Goal: Task Accomplishment & Management: Complete application form

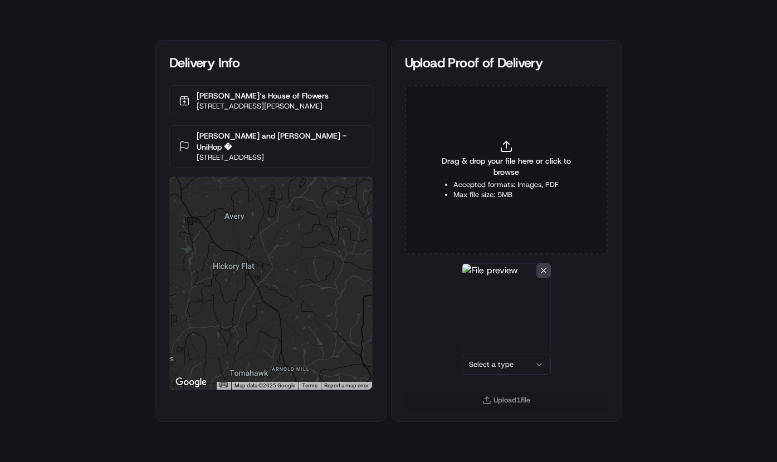
click at [508, 362] on html "Delivery Info [PERSON_NAME]‘s House of Flowers [STREET_ADDRESS][PERSON_NAME] [P…" at bounding box center [388, 231] width 777 height 462
click at [518, 396] on button "Upload 1 file" at bounding box center [506, 401] width 203 height 16
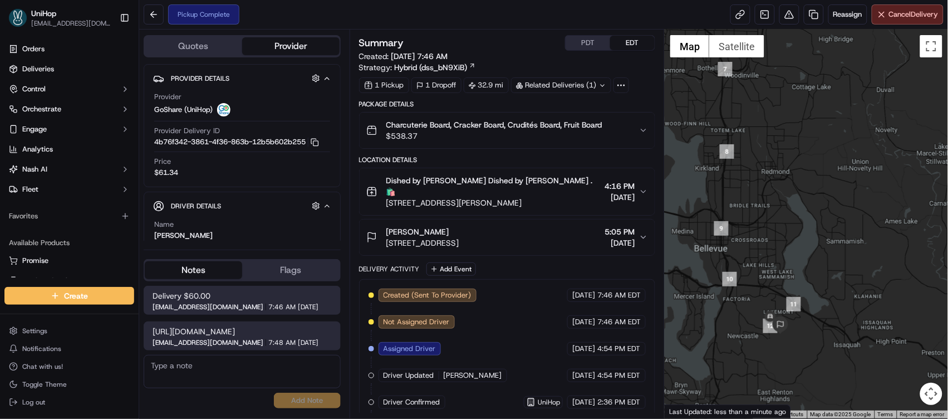
drag, startPoint x: 819, startPoint y: 330, endPoint x: 833, endPoint y: 255, distance: 76.0
click at [835, 253] on div at bounding box center [806, 224] width 283 height 389
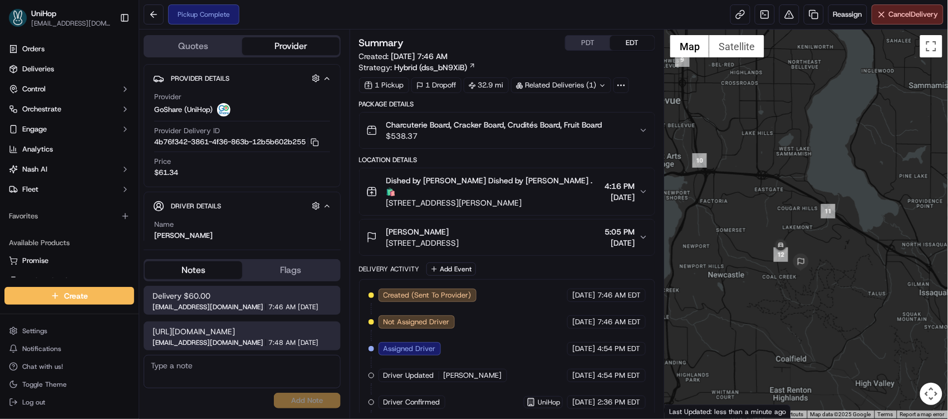
drag, startPoint x: 786, startPoint y: 306, endPoint x: 809, endPoint y: 240, distance: 69.6
click at [815, 227] on div at bounding box center [806, 224] width 283 height 389
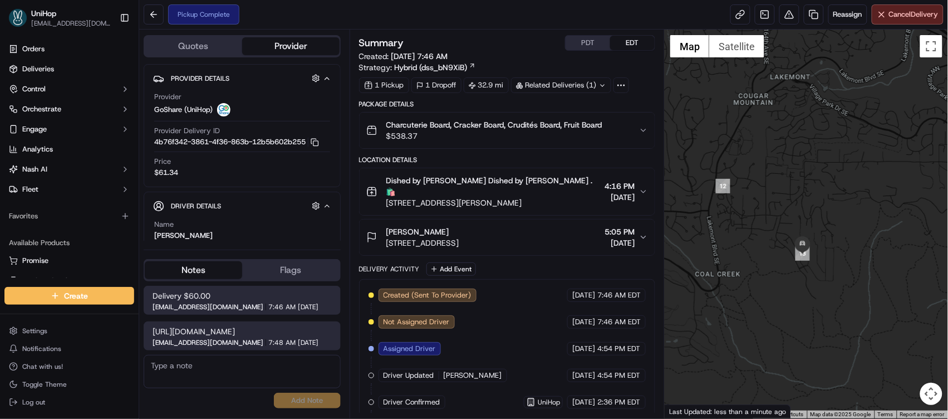
click at [459, 226] on div "[PERSON_NAME]" at bounding box center [422, 231] width 73 height 11
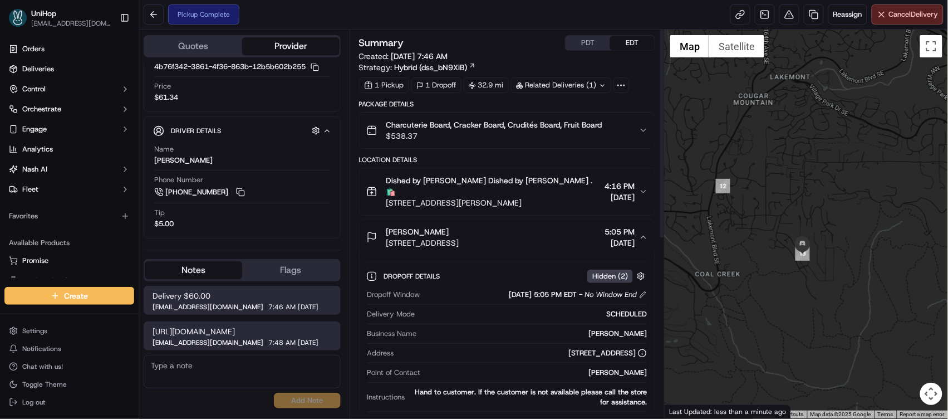
click at [538, 185] on div "Dished by [PERSON_NAME] Dished by [PERSON_NAME] .🛍️" at bounding box center [493, 186] width 214 height 22
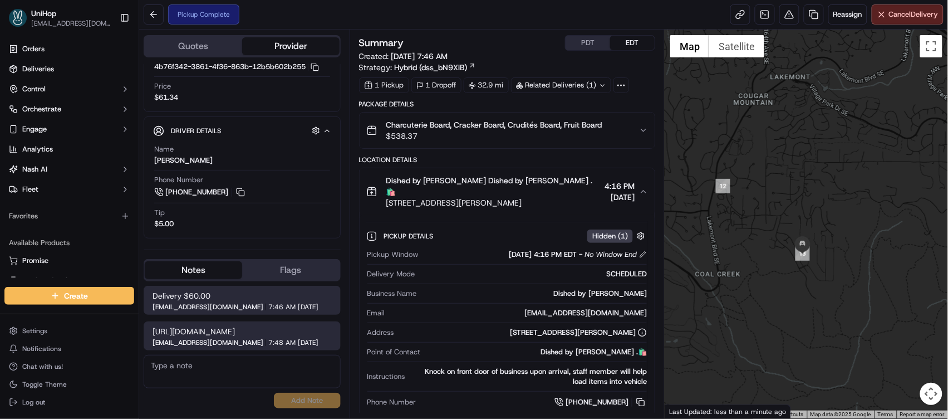
click at [594, 133] on span "$538.37" at bounding box center [494, 135] width 216 height 11
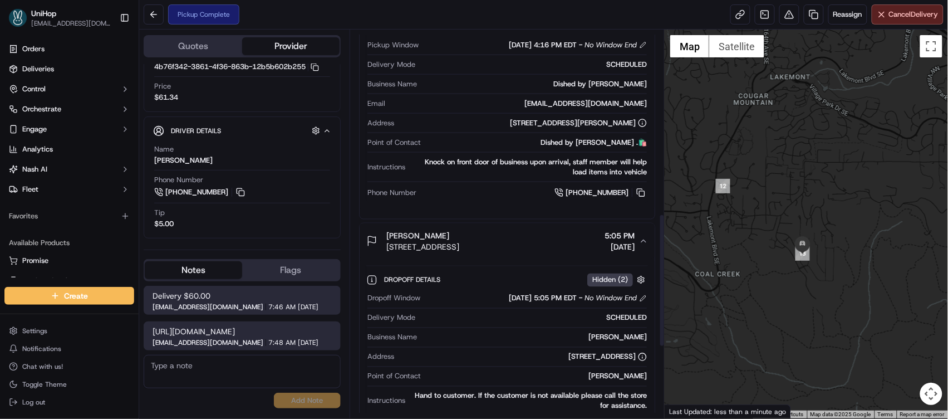
scroll to position [533, 0]
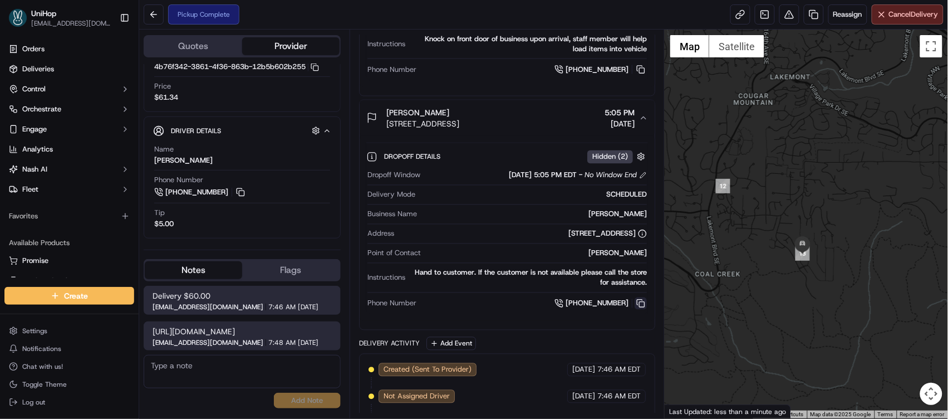
click at [644, 297] on button at bounding box center [641, 303] width 12 height 12
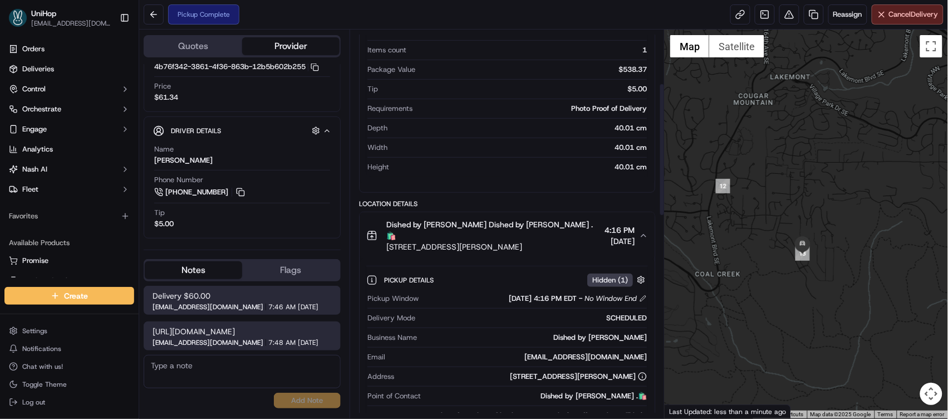
scroll to position [58, 0]
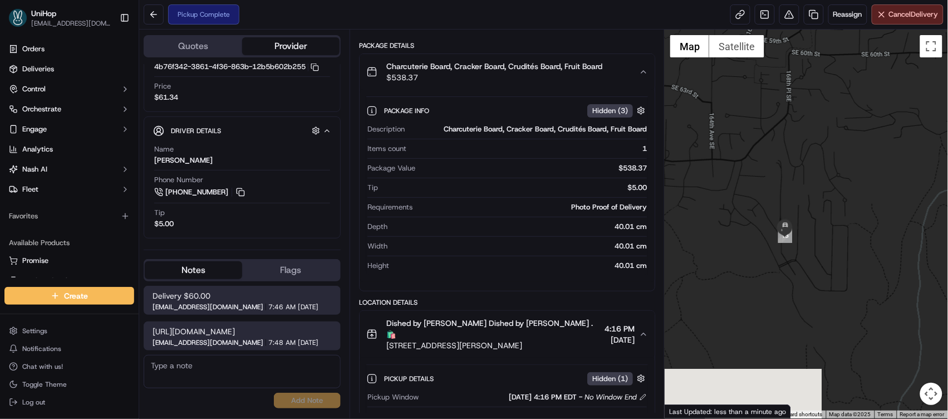
drag, startPoint x: 845, startPoint y: 258, endPoint x: 775, endPoint y: 196, distance: 93.9
click at [775, 196] on div at bounding box center [806, 224] width 283 height 389
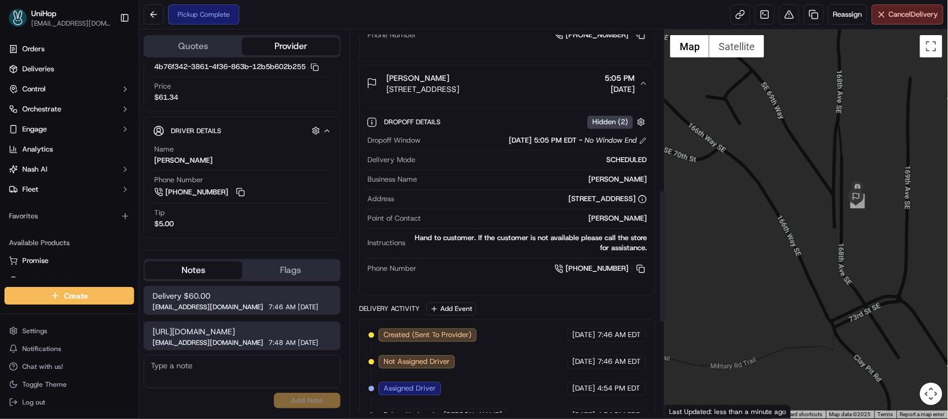
scroll to position [463, 0]
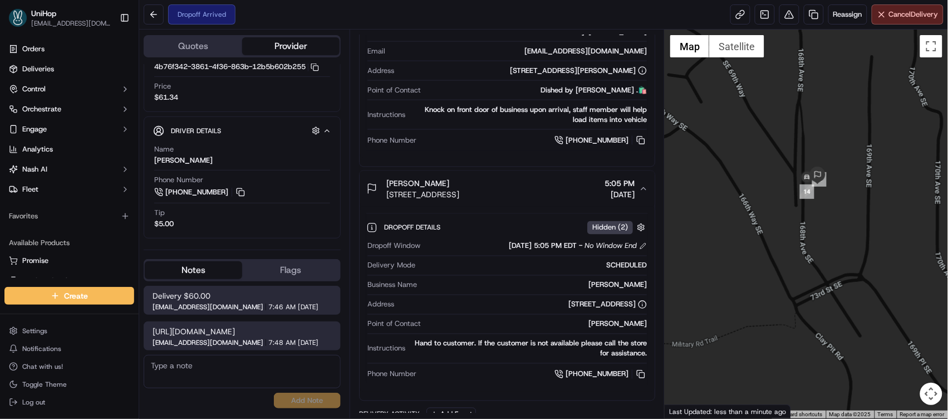
drag, startPoint x: 783, startPoint y: 180, endPoint x: 742, endPoint y: 158, distance: 46.6
click at [742, 158] on div at bounding box center [806, 224] width 283 height 389
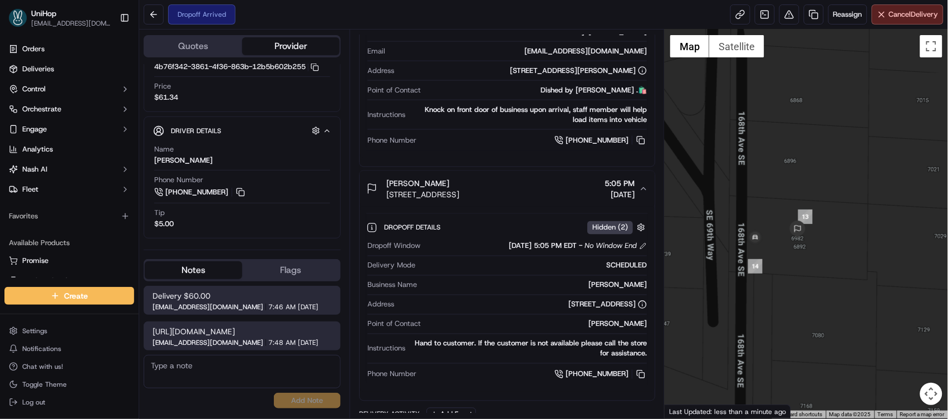
click at [810, 158] on div at bounding box center [806, 224] width 283 height 389
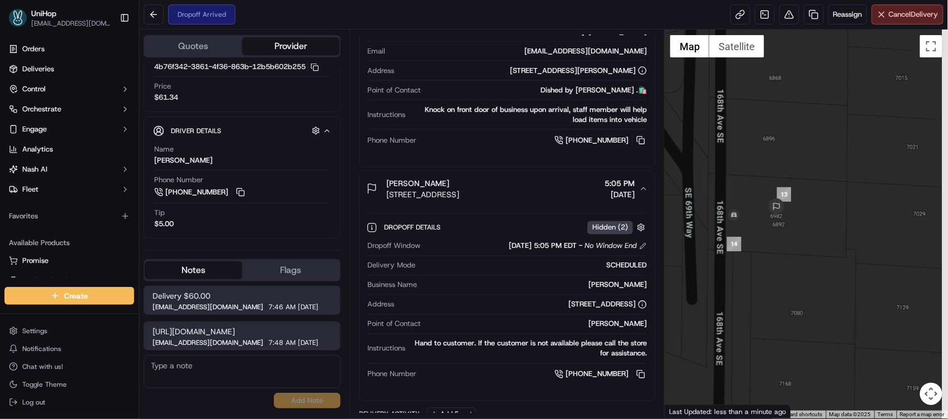
drag, startPoint x: 801, startPoint y: 177, endPoint x: 778, endPoint y: 154, distance: 32.7
click at [778, 154] on div at bounding box center [806, 224] width 283 height 389
drag, startPoint x: 758, startPoint y: 170, endPoint x: 737, endPoint y: 153, distance: 27.7
click at [737, 153] on div at bounding box center [806, 224] width 283 height 389
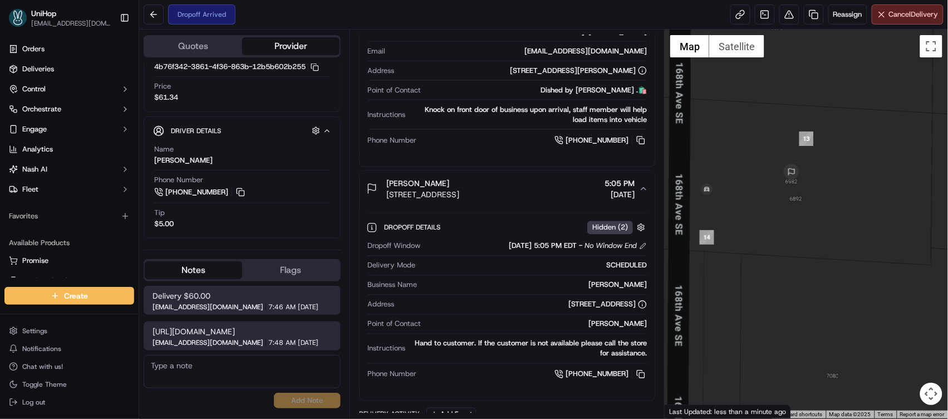
drag, startPoint x: 729, startPoint y: 172, endPoint x: 742, endPoint y: 143, distance: 32.4
click at [742, 143] on div at bounding box center [806, 224] width 283 height 389
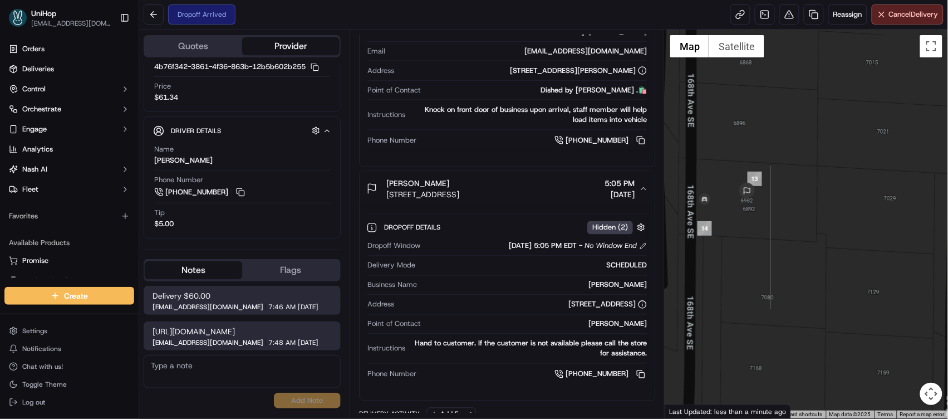
drag, startPoint x: 766, startPoint y: 167, endPoint x: 743, endPoint y: 206, distance: 45.2
click at [743, 206] on div at bounding box center [806, 224] width 283 height 389
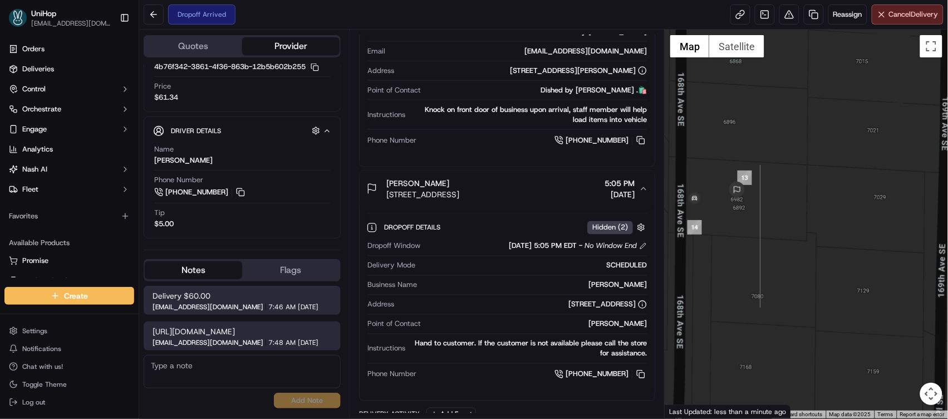
drag, startPoint x: 725, startPoint y: 154, endPoint x: 714, endPoint y: 151, distance: 10.9
click at [714, 151] on div at bounding box center [806, 224] width 283 height 389
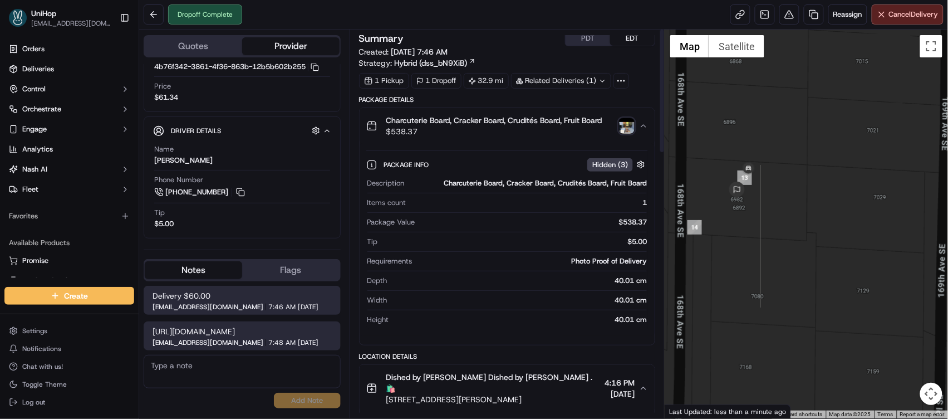
scroll to position [0, 0]
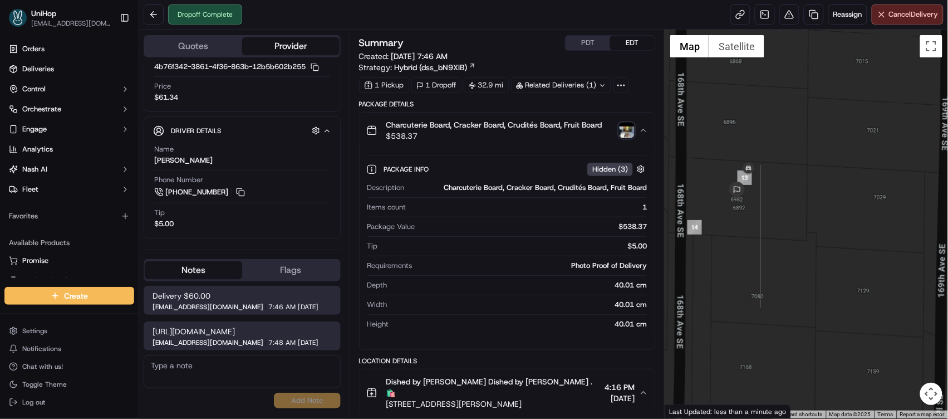
click at [624, 132] on img "button" at bounding box center [627, 130] width 16 height 16
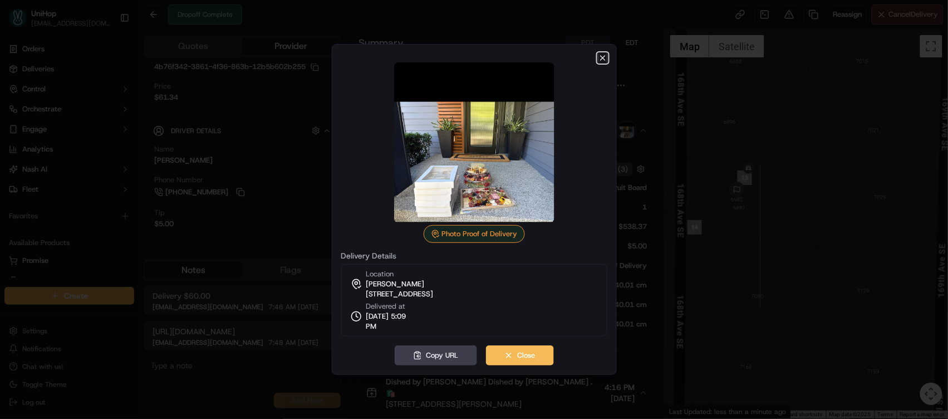
click at [604, 60] on icon "button" at bounding box center [603, 57] width 9 height 9
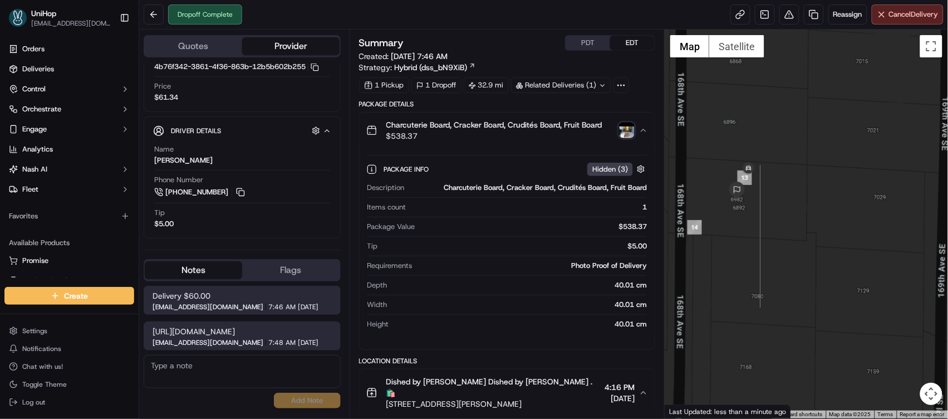
click at [631, 134] on img "button" at bounding box center [627, 130] width 16 height 16
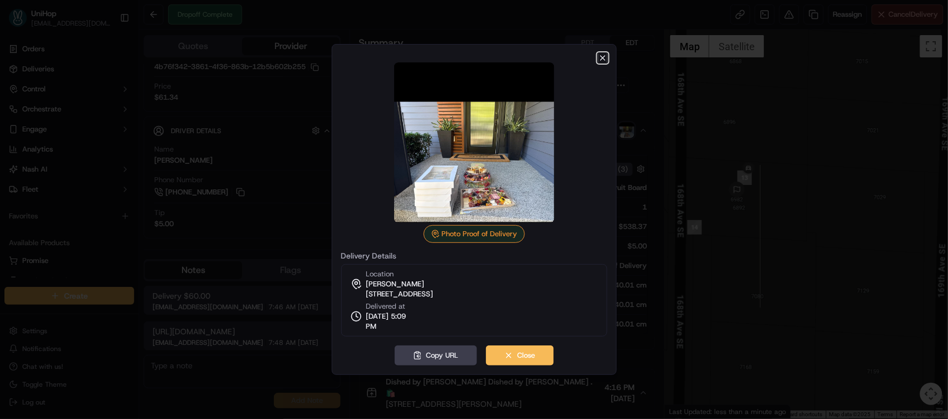
click at [601, 53] on icon "button" at bounding box center [603, 57] width 9 height 9
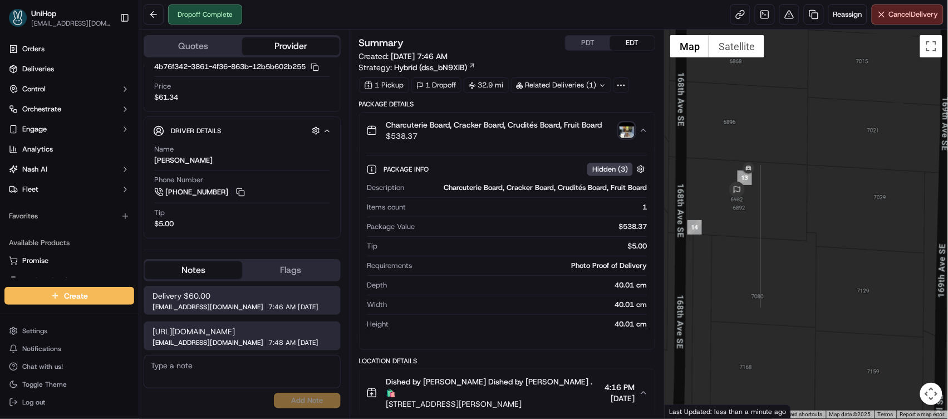
click at [625, 126] on img "button" at bounding box center [627, 130] width 16 height 16
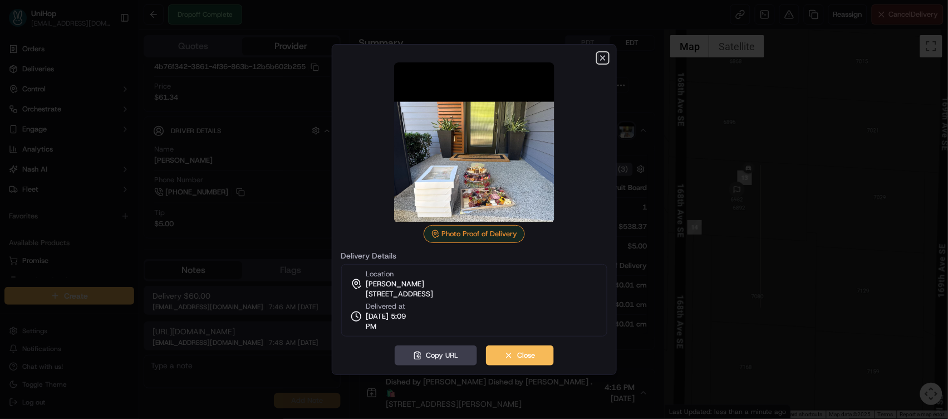
click at [606, 57] on icon "button" at bounding box center [603, 57] width 9 height 9
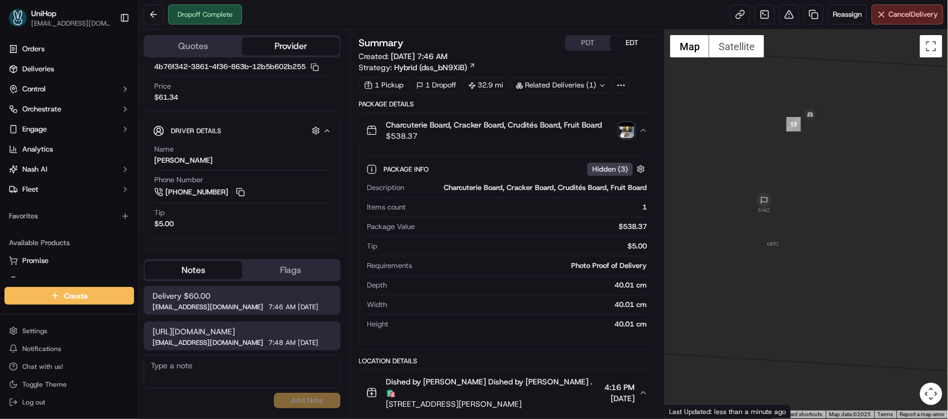
click at [622, 130] on img "button" at bounding box center [627, 130] width 16 height 16
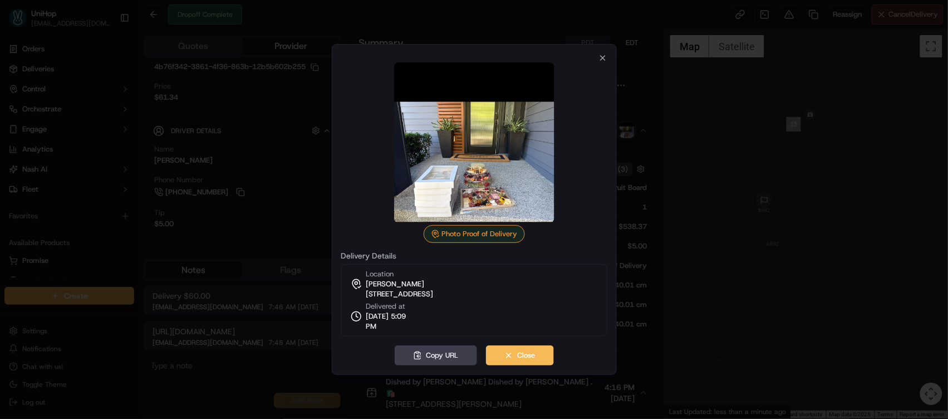
click at [537, 206] on img at bounding box center [474, 142] width 160 height 160
click at [605, 59] on icon "button" at bounding box center [603, 57] width 9 height 9
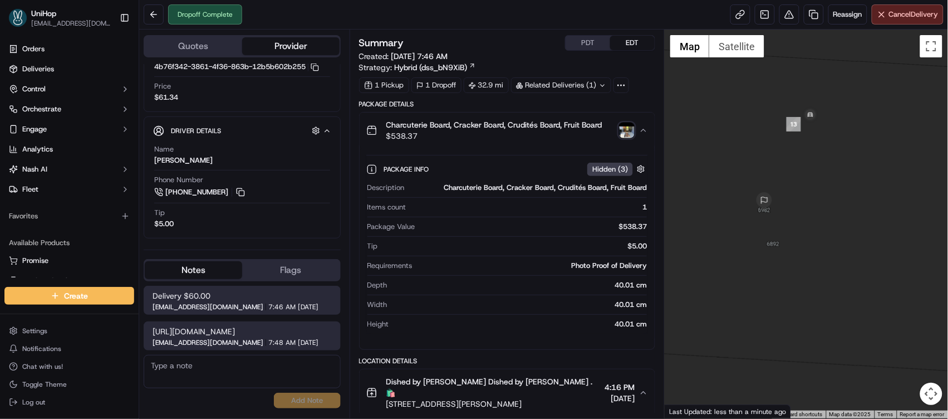
click at [627, 131] on img "button" at bounding box center [627, 130] width 16 height 16
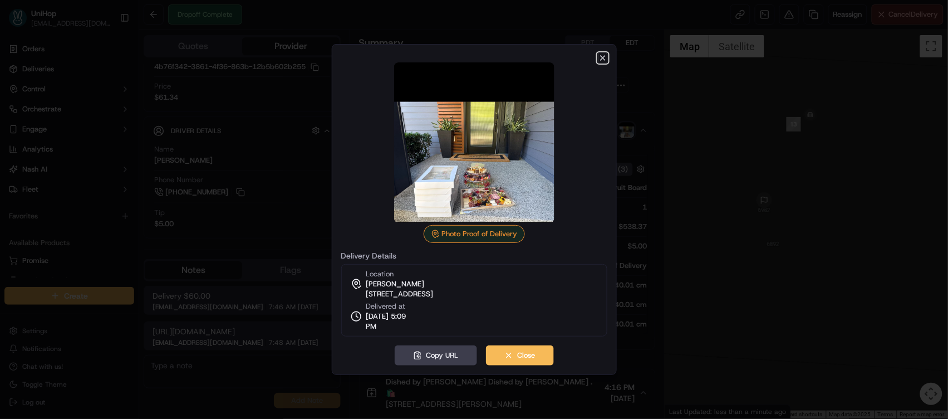
click at [602, 57] on icon "button" at bounding box center [603, 58] width 4 height 4
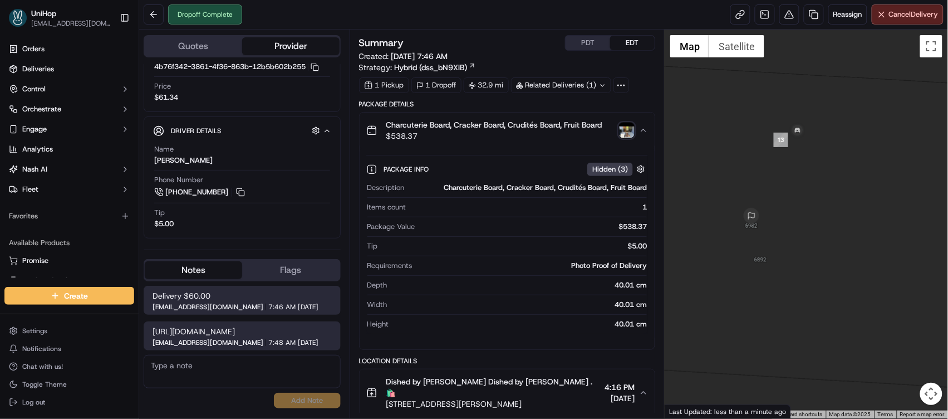
drag, startPoint x: 708, startPoint y: 135, endPoint x: 686, endPoint y: 158, distance: 31.9
click at [686, 158] on div at bounding box center [806, 224] width 283 height 389
click at [629, 127] on img "button" at bounding box center [627, 130] width 16 height 16
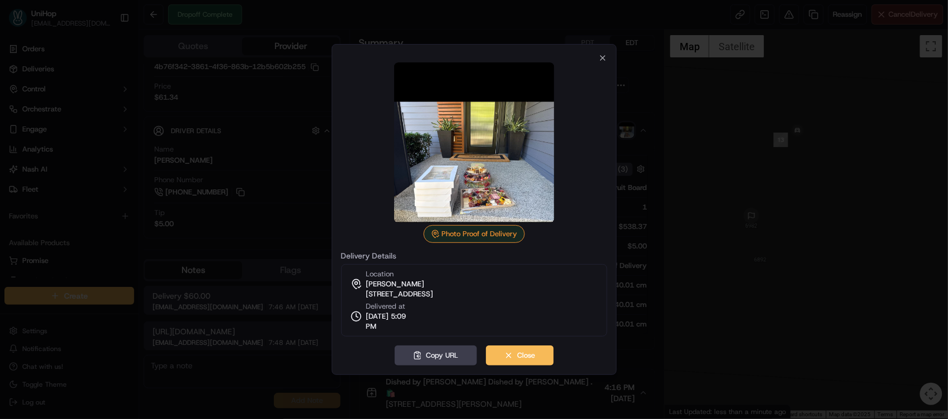
click at [607, 57] on div "Photo Proof of Delivery Delivery Details Location [PERSON_NAME] [STREET_ADDRESS…" at bounding box center [474, 209] width 285 height 331
click at [604, 60] on icon "button" at bounding box center [603, 57] width 9 height 9
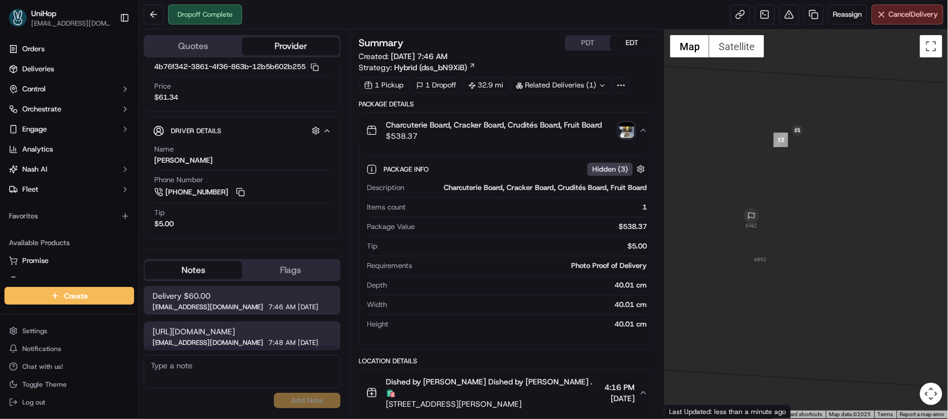
click at [190, 359] on textarea at bounding box center [242, 371] width 197 height 33
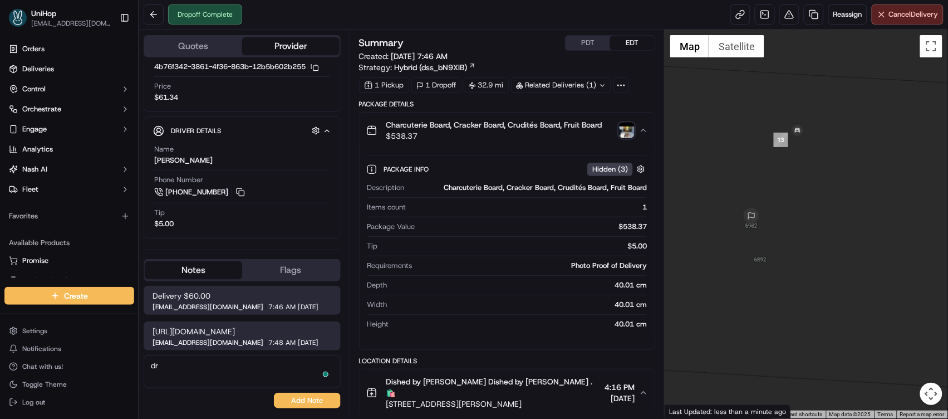
type textarea "d"
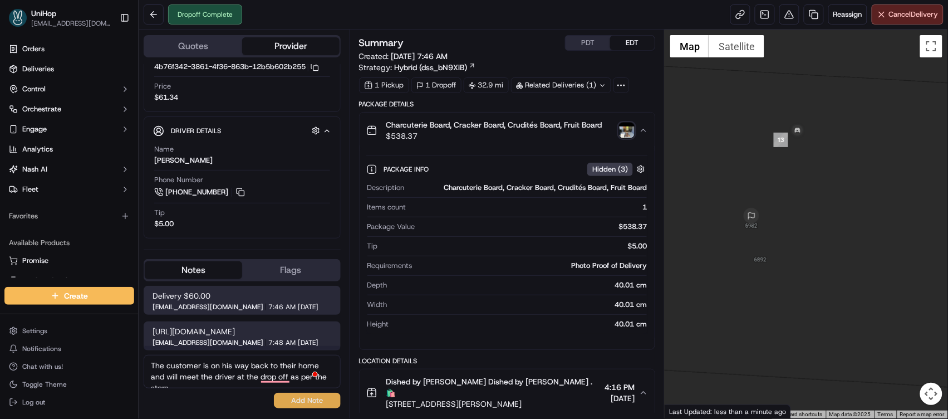
type textarea "The customer is on his way back to their home and will meet the driver at the d…"
click at [303, 401] on button "Add Note" at bounding box center [307, 401] width 67 height 16
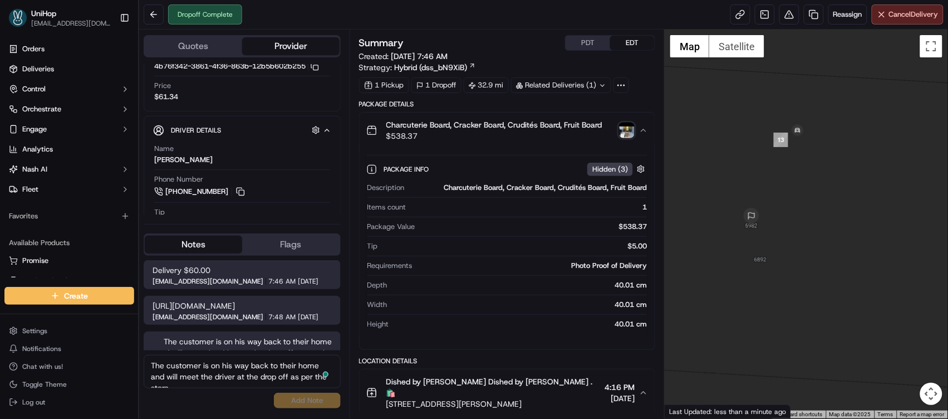
scroll to position [32, 0]
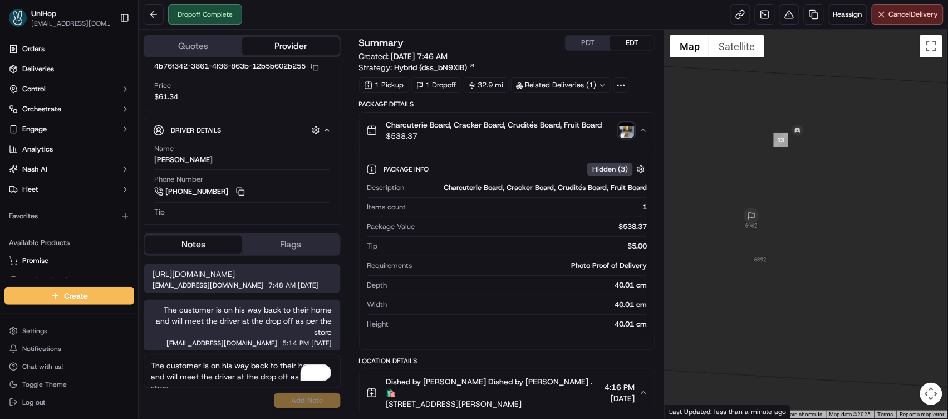
click at [630, 134] on img "button" at bounding box center [627, 130] width 16 height 16
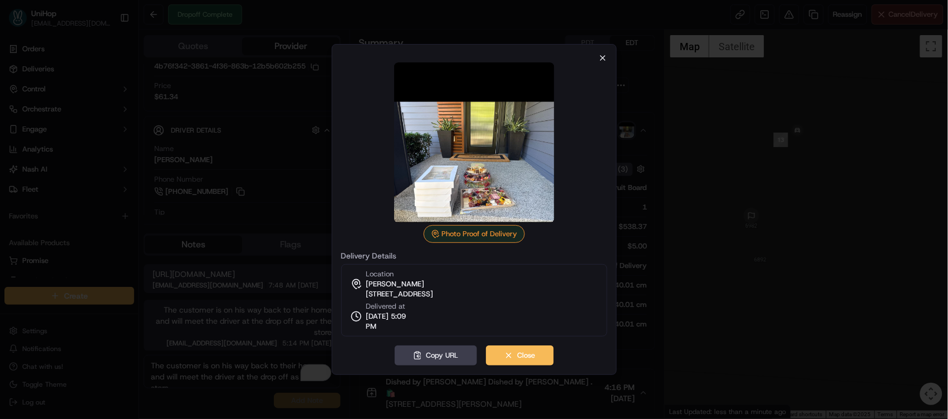
click at [607, 60] on div "Photo Proof of Delivery Delivery Details Location [PERSON_NAME] [STREET_ADDRESS…" at bounding box center [474, 209] width 285 height 331
click at [603, 61] on icon "button" at bounding box center [603, 57] width 9 height 9
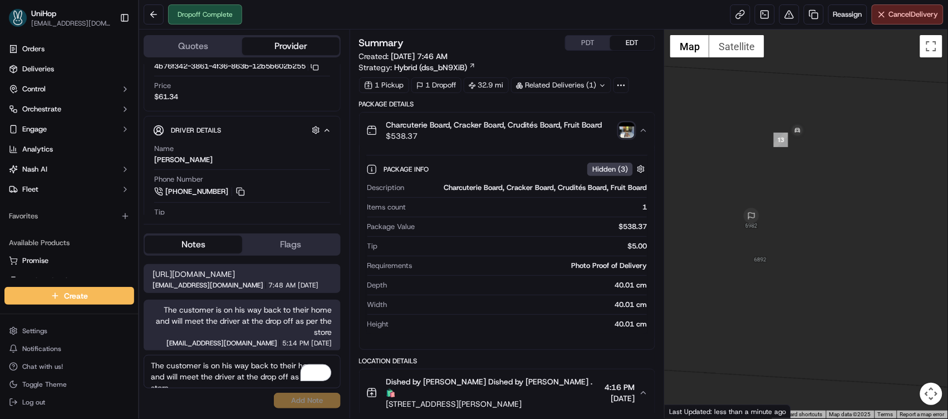
click at [626, 135] on img "button" at bounding box center [627, 130] width 16 height 16
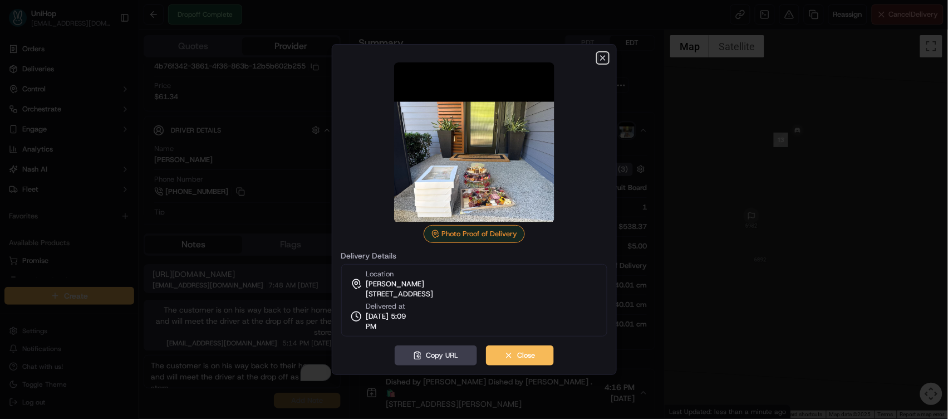
click at [605, 60] on icon "button" at bounding box center [603, 58] width 4 height 4
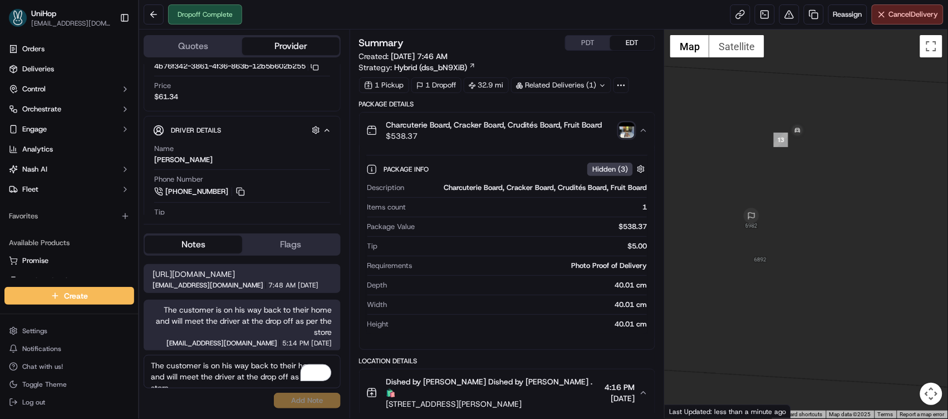
click at [621, 131] on img "button" at bounding box center [627, 130] width 16 height 16
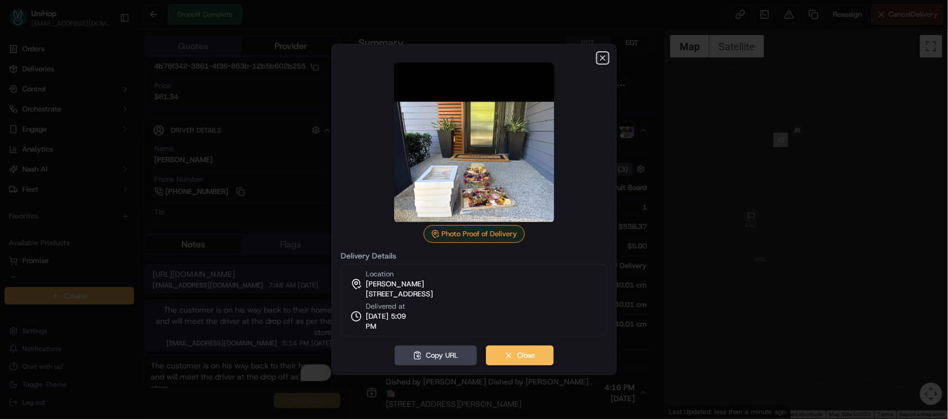
click at [603, 58] on icon "button" at bounding box center [603, 58] width 4 height 4
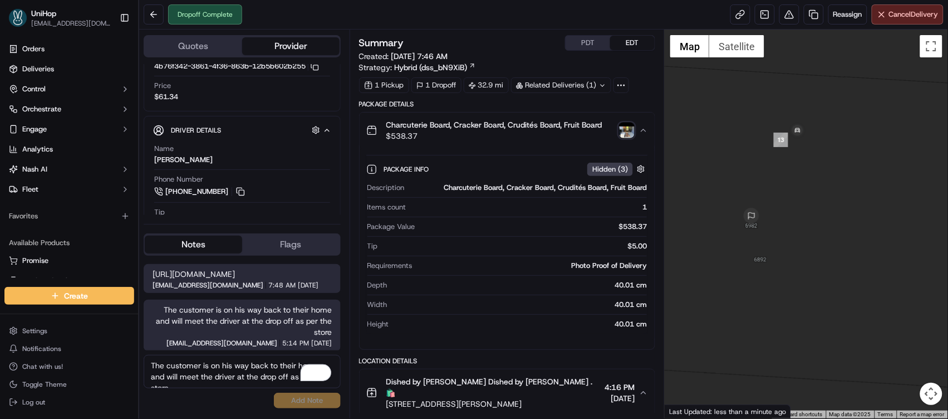
click at [630, 127] on img "button" at bounding box center [627, 130] width 16 height 16
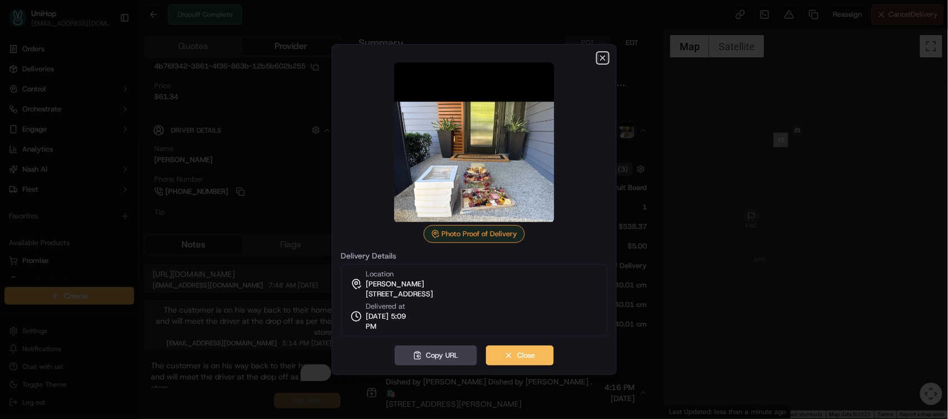
click at [604, 59] on icon "button" at bounding box center [603, 57] width 9 height 9
